Goal: Information Seeking & Learning: Learn about a topic

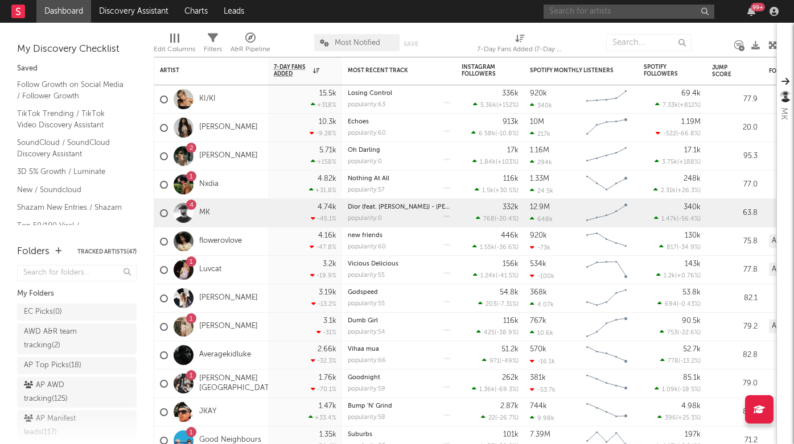
click at [617, 14] on input "text" at bounding box center [628, 12] width 171 height 14
type input "soulo"
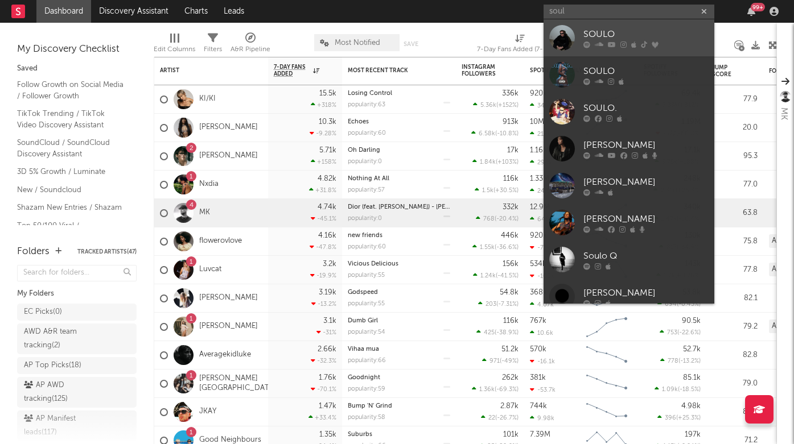
drag, startPoint x: 617, startPoint y: 14, endPoint x: 610, endPoint y: 38, distance: 24.8
click at [610, 38] on div "SOULO" at bounding box center [645, 34] width 125 height 14
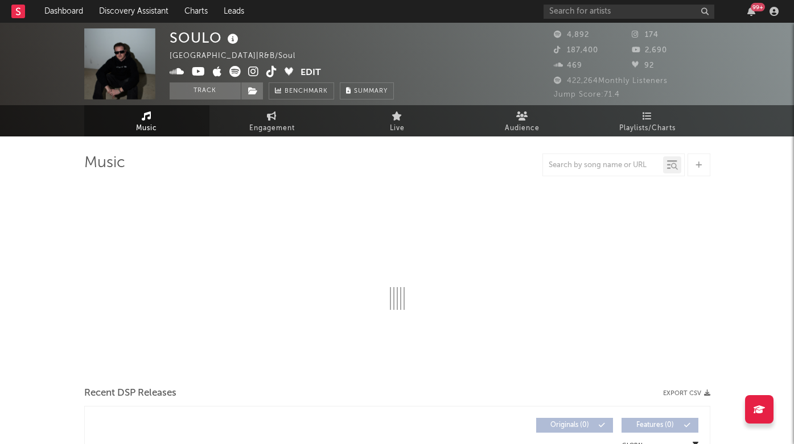
select select "6m"
